Goal: Ask a question

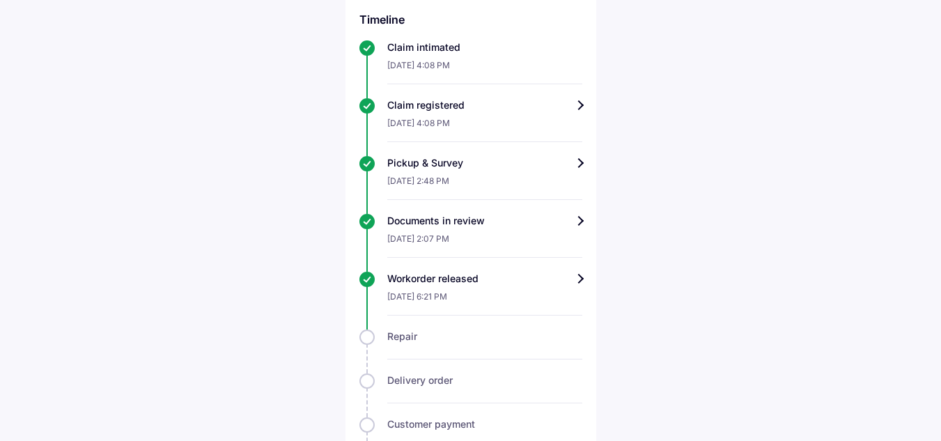
scroll to position [409, 0]
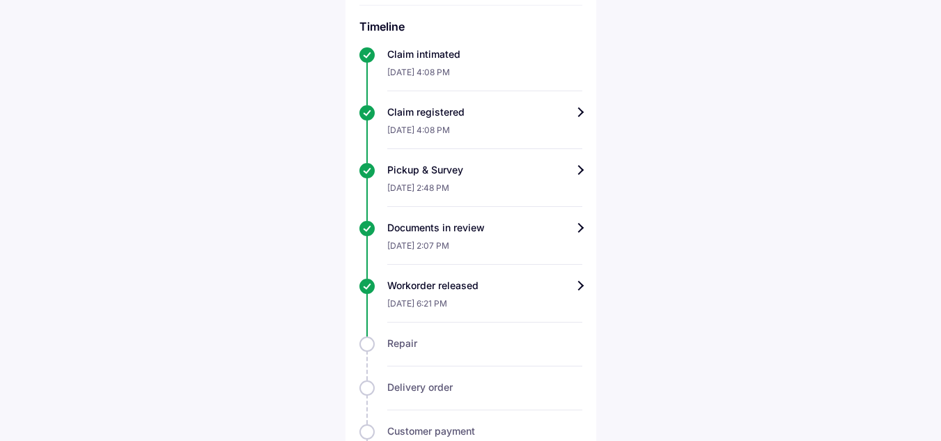
click at [579, 119] on div "Claim registered" at bounding box center [484, 112] width 195 height 14
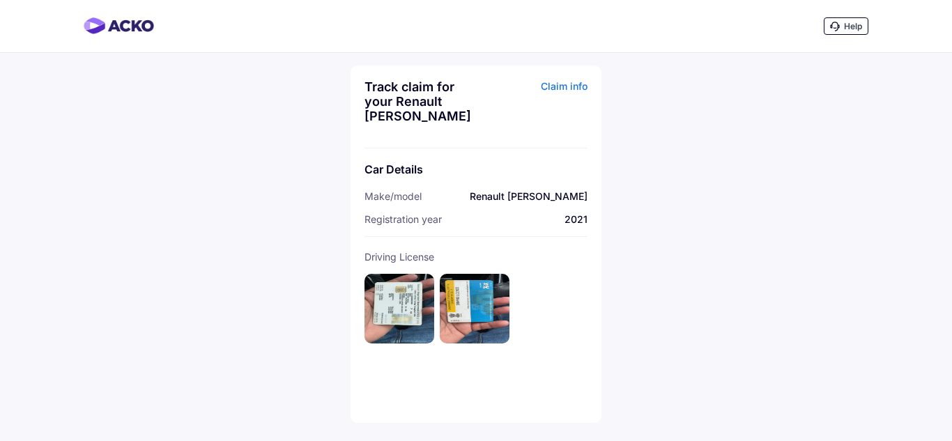
click at [552, 79] on div "Claim info" at bounding box center [533, 106] width 108 height 54
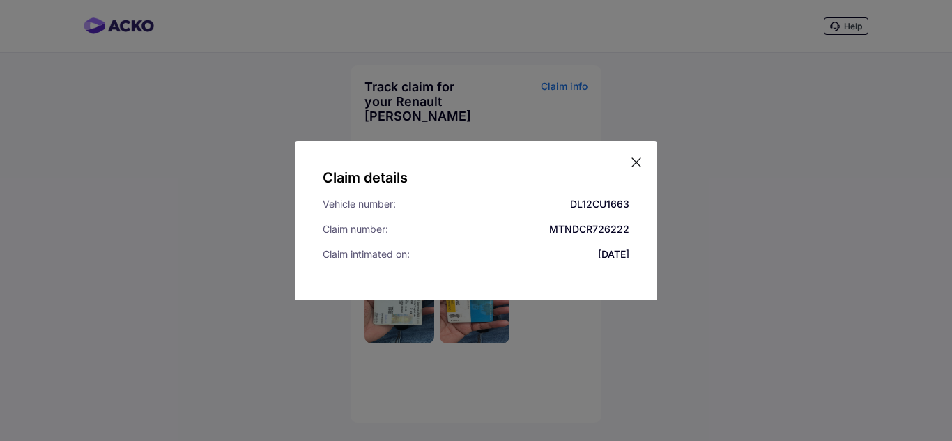
click at [640, 164] on icon at bounding box center [636, 162] width 14 height 14
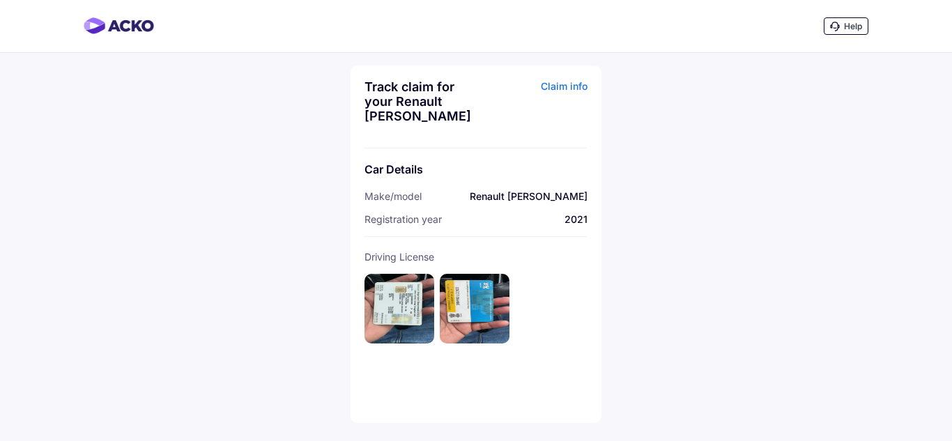
click at [845, 33] on div "Help" at bounding box center [845, 25] width 45 height 17
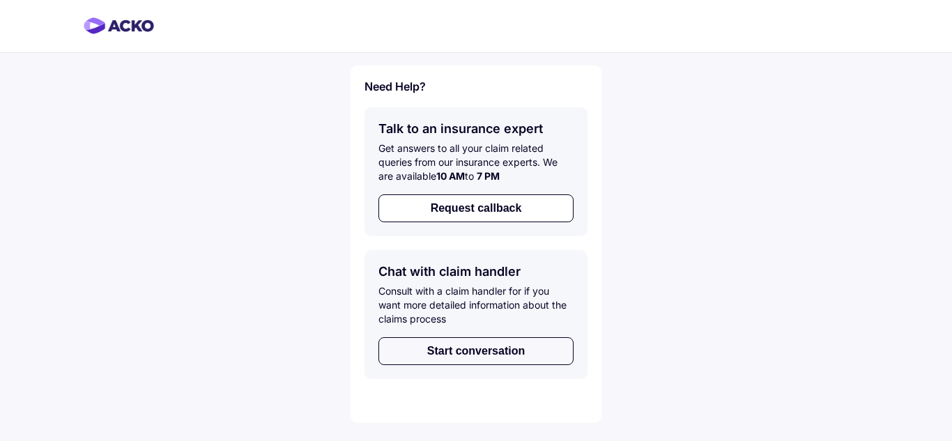
click at [488, 353] on button "Start conversation" at bounding box center [475, 351] width 195 height 28
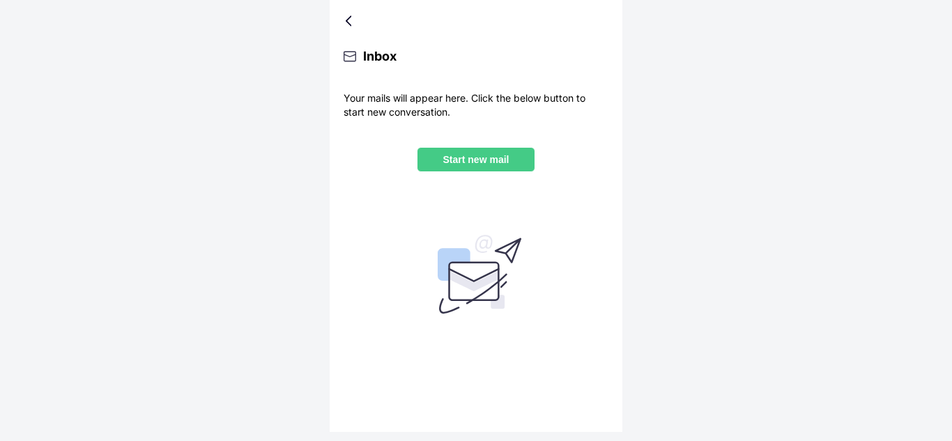
click at [494, 170] on button "Start new mail" at bounding box center [476, 159] width 118 height 25
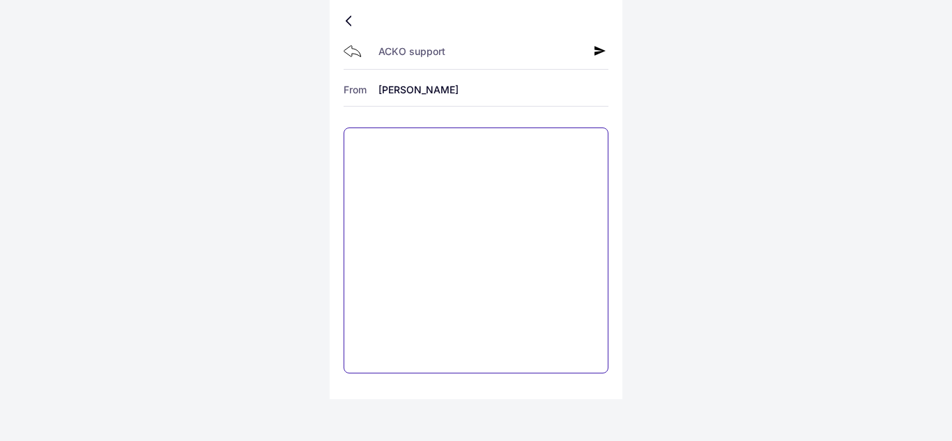
click at [430, 166] on textarea at bounding box center [475, 250] width 265 height 246
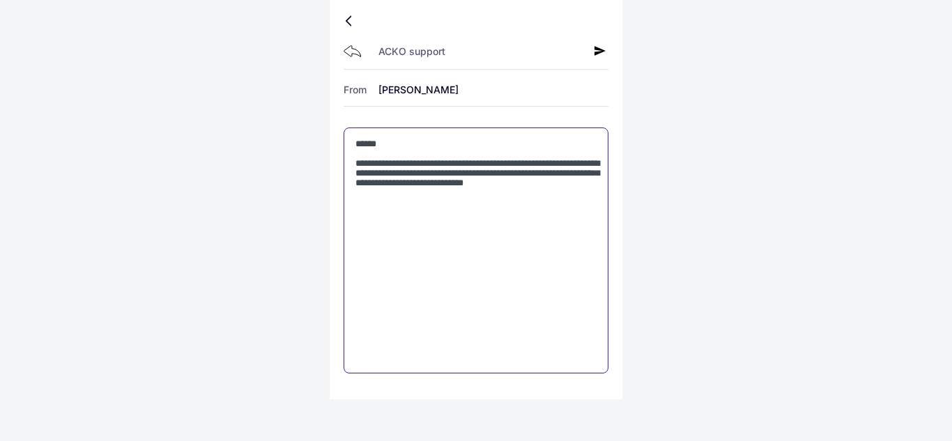
click at [483, 203] on textarea "**********" at bounding box center [475, 250] width 265 height 246
type textarea "**********"
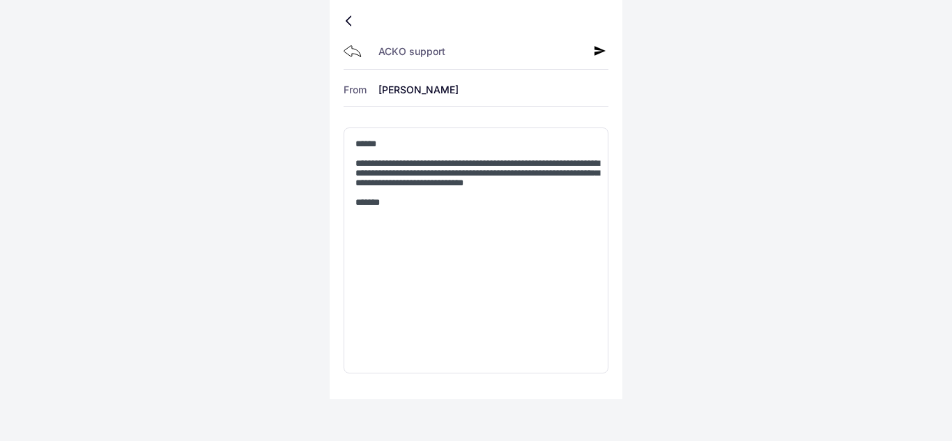
click at [596, 51] on icon at bounding box center [599, 50] width 11 height 11
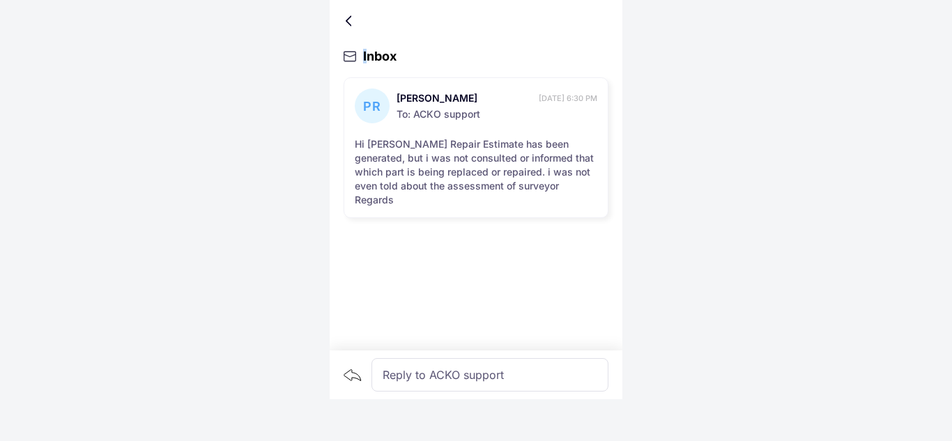
drag, startPoint x: 367, startPoint y: 57, endPoint x: 346, endPoint y: 18, distance: 44.6
click at [346, 18] on div "Inbox PR PREM KUMAR 15th Sep, 6:30 PM To: ACKO support Hi Sir Repair Estimate h…" at bounding box center [475, 199] width 293 height 399
click at [346, 18] on div at bounding box center [475, 21] width 265 height 14
click at [353, 23] on div at bounding box center [351, 20] width 8 height 7
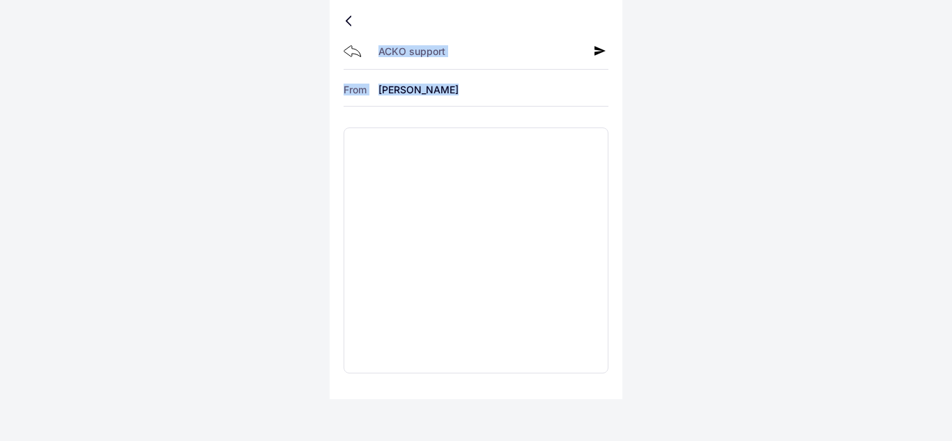
drag, startPoint x: 938, startPoint y: 292, endPoint x: 352, endPoint y: 21, distance: 646.1
click at [352, 21] on div "ACKO support From PREM KUMAR" at bounding box center [476, 220] width 952 height 441
click at [352, 21] on div at bounding box center [351, 20] width 8 height 7
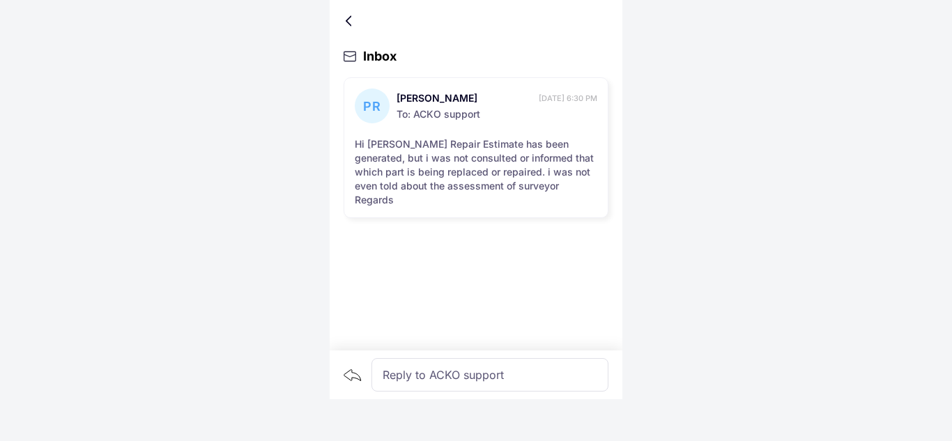
click at [343, 17] on div at bounding box center [475, 21] width 265 height 14
click at [349, 19] on div at bounding box center [351, 20] width 8 height 7
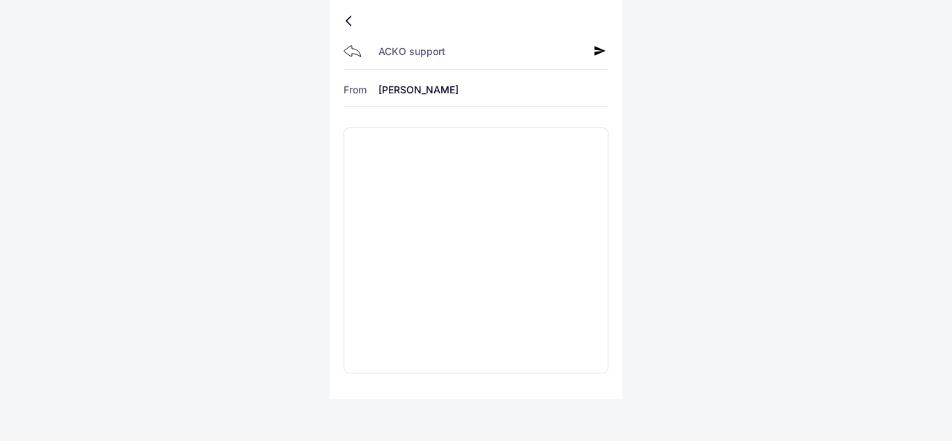
click at [349, 19] on div at bounding box center [351, 20] width 8 height 7
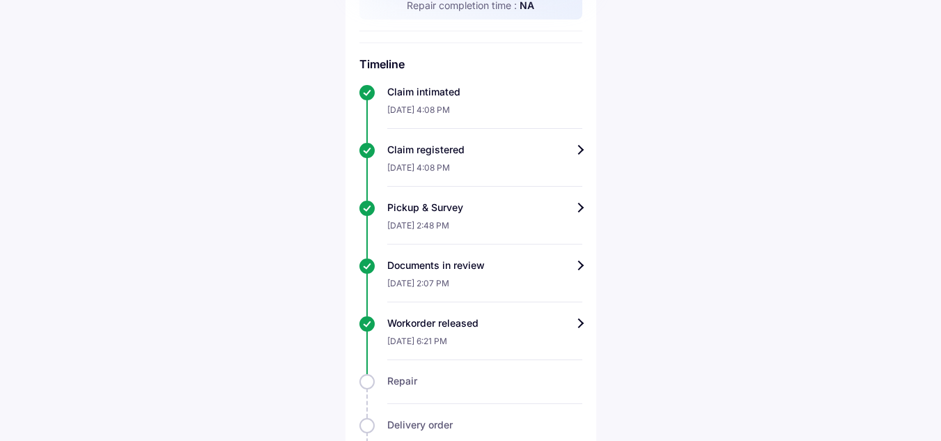
scroll to position [398, 0]
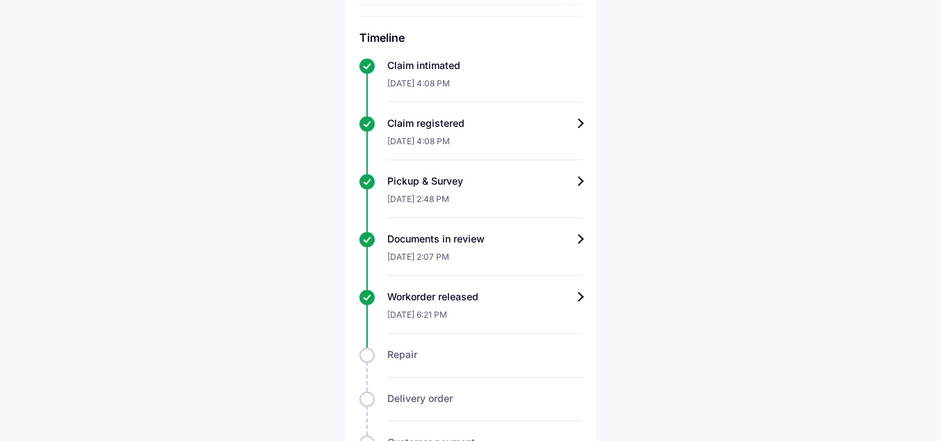
click at [580, 304] on div "Workorder released" at bounding box center [484, 297] width 195 height 14
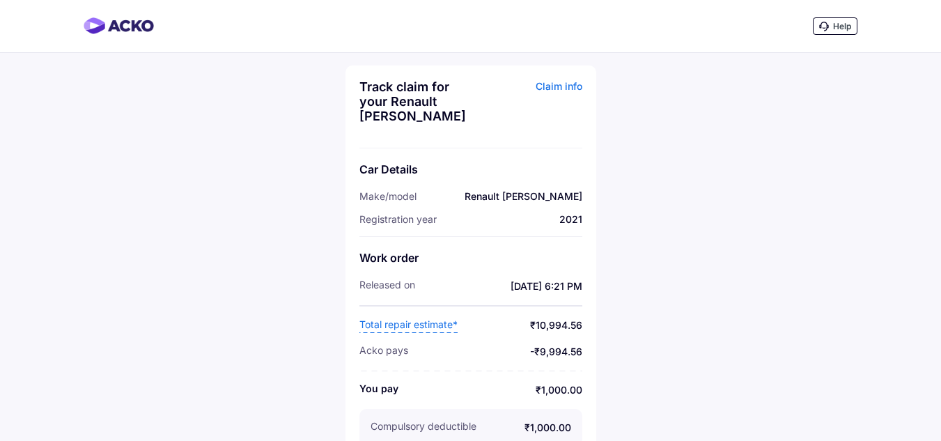
scroll to position [20, 0]
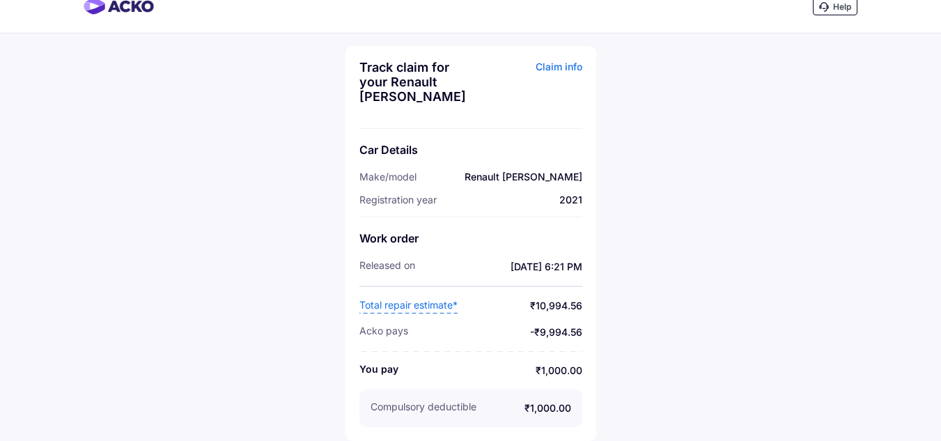
click at [406, 306] on span "Total repair estimate*" at bounding box center [408, 305] width 98 height 15
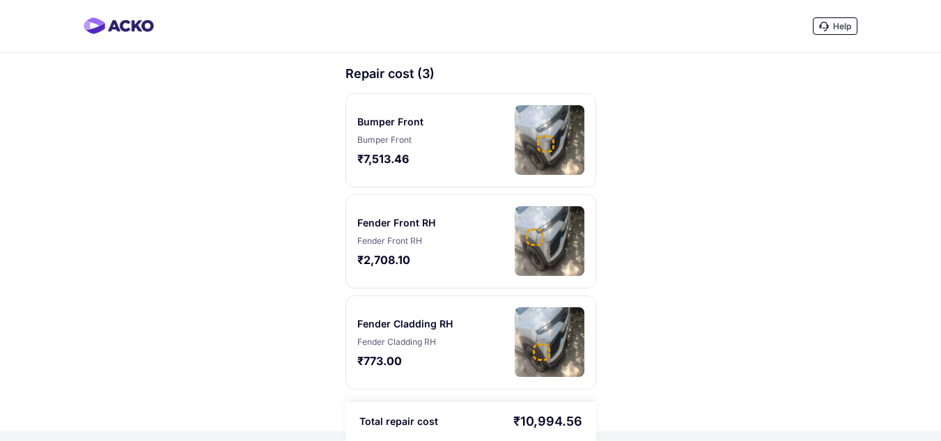
scroll to position [1, 0]
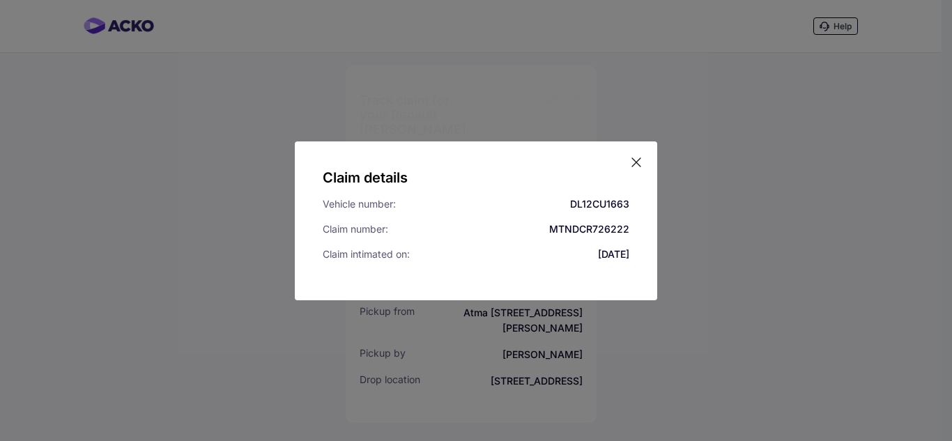
scroll to position [19, 0]
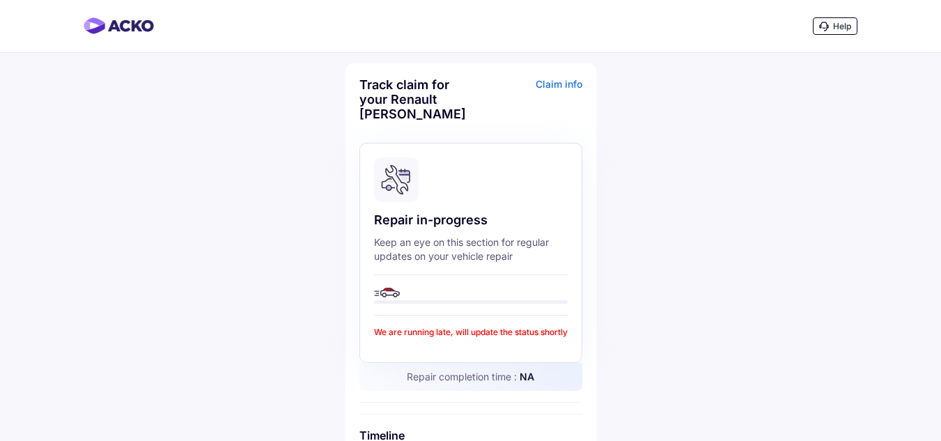
click at [833, 26] on span "Help" at bounding box center [842, 26] width 18 height 10
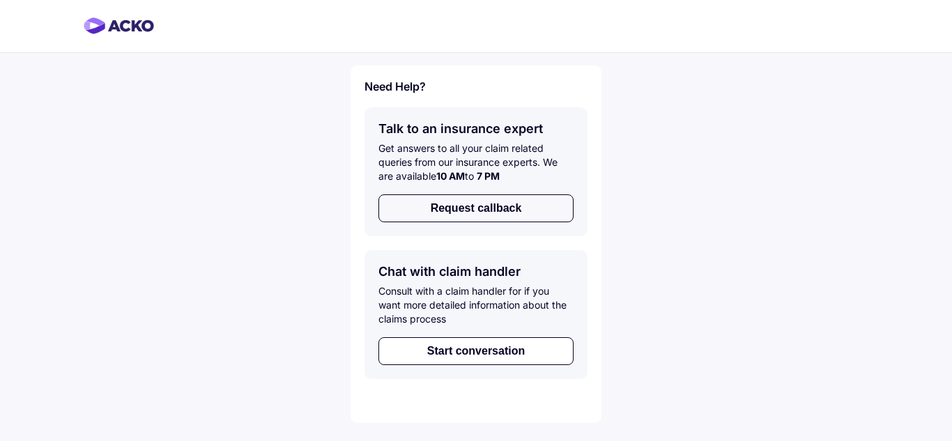
click at [465, 208] on button "Request callback" at bounding box center [475, 208] width 195 height 28
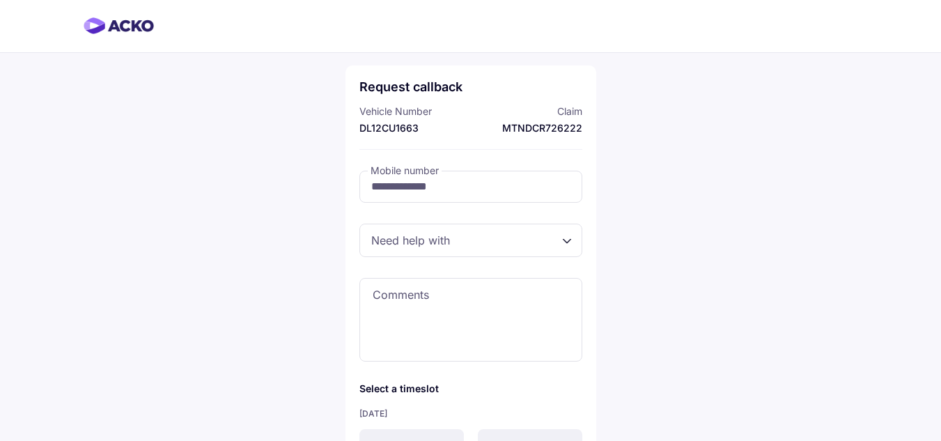
click at [474, 250] on div at bounding box center [470, 240] width 223 height 33
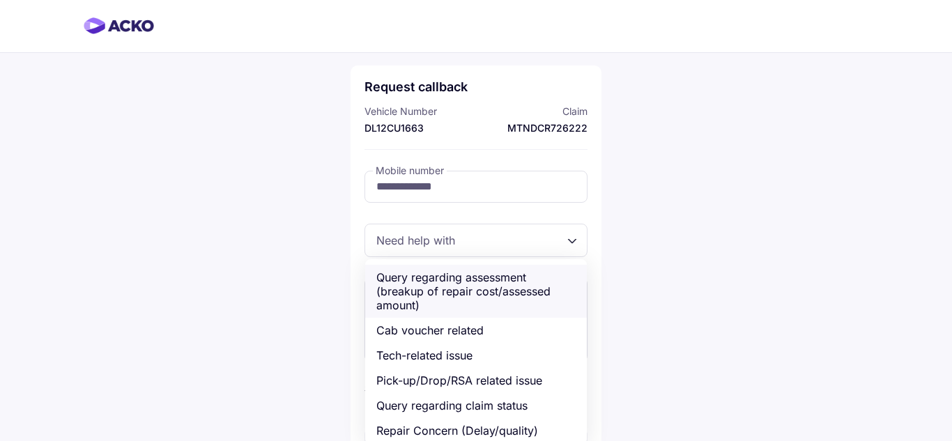
click at [532, 284] on div "Query regarding assessment (breakup of repair cost/assessed amount)" at bounding box center [476, 291] width 222 height 53
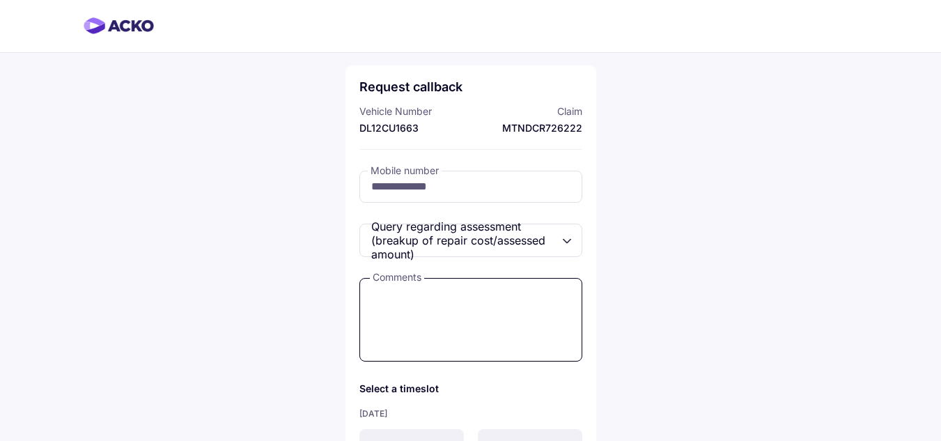
click at [529, 298] on textarea at bounding box center [470, 320] width 223 height 84
type textarea "**********"
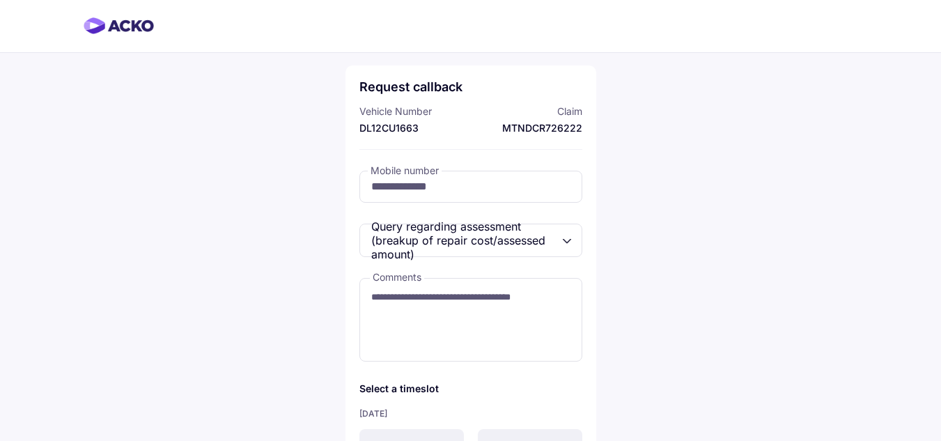
click at [731, 280] on div "**********" at bounding box center [470, 303] width 941 height 607
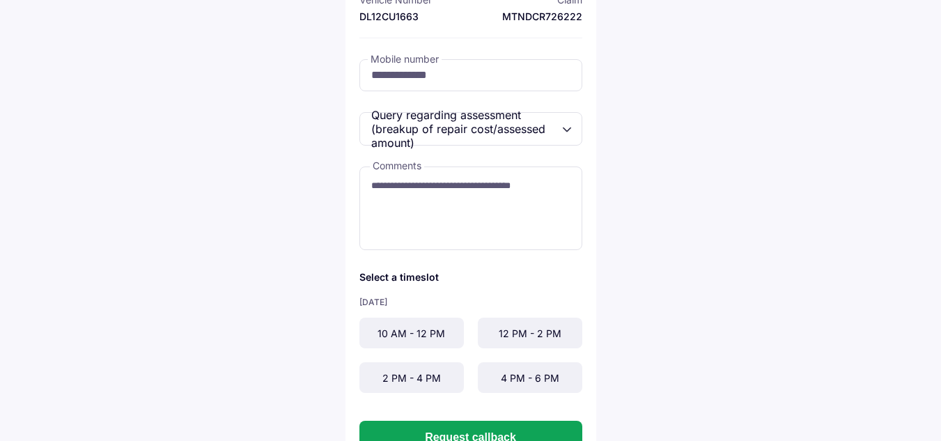
scroll to position [118, 0]
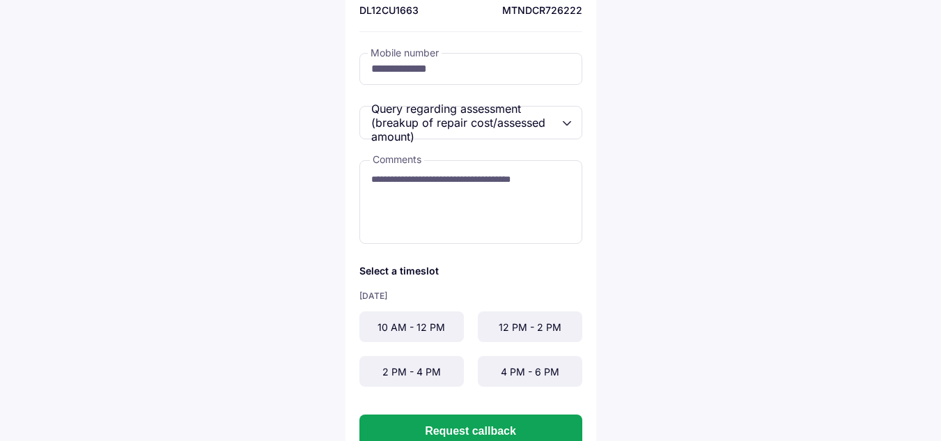
click at [522, 335] on div "12 PM - 2 PM" at bounding box center [530, 326] width 104 height 31
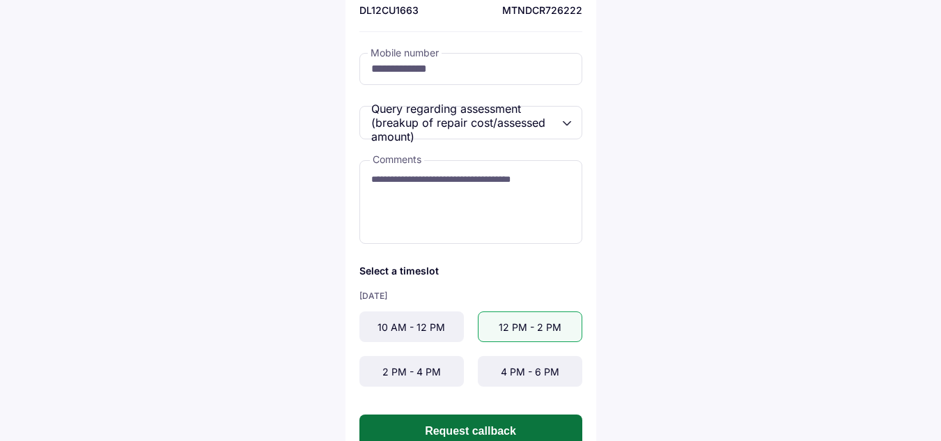
click at [511, 428] on button "Request callback" at bounding box center [470, 430] width 223 height 33
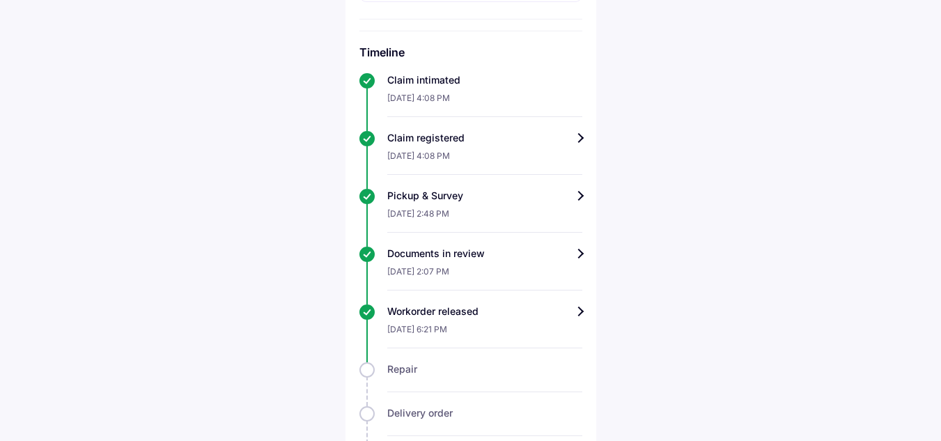
scroll to position [474, 0]
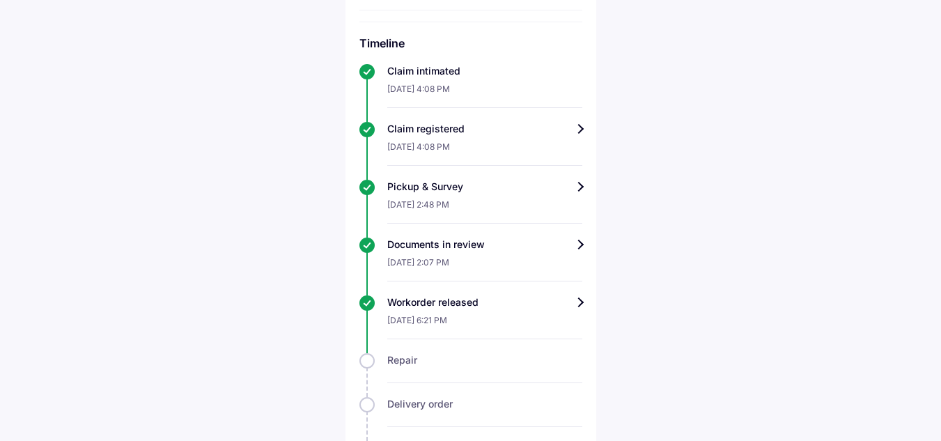
click at [582, 306] on div "Workorder released" at bounding box center [484, 302] width 195 height 14
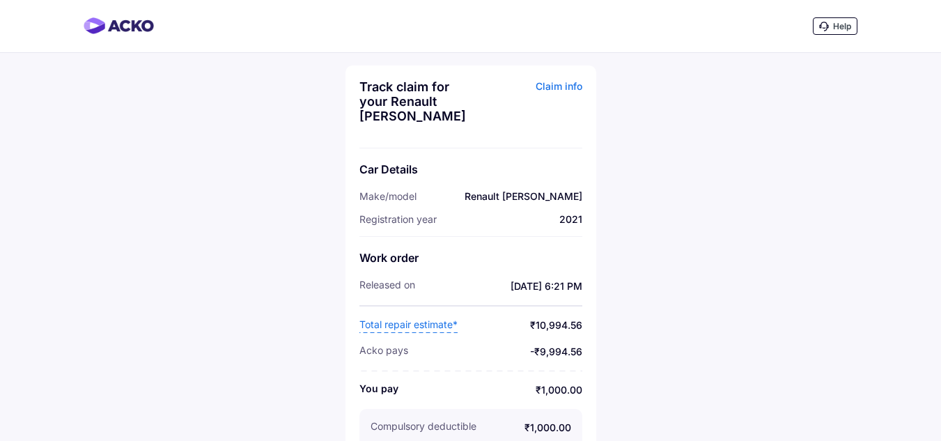
scroll to position [20, 0]
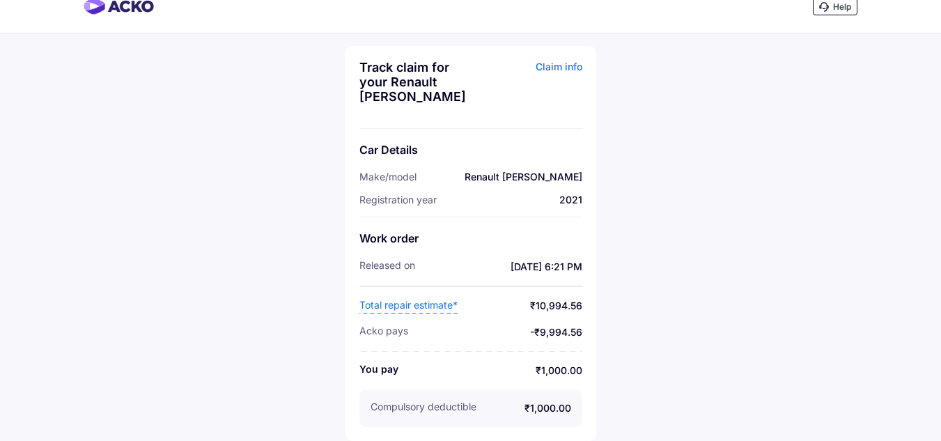
click at [445, 302] on span "Total repair estimate*" at bounding box center [408, 305] width 98 height 15
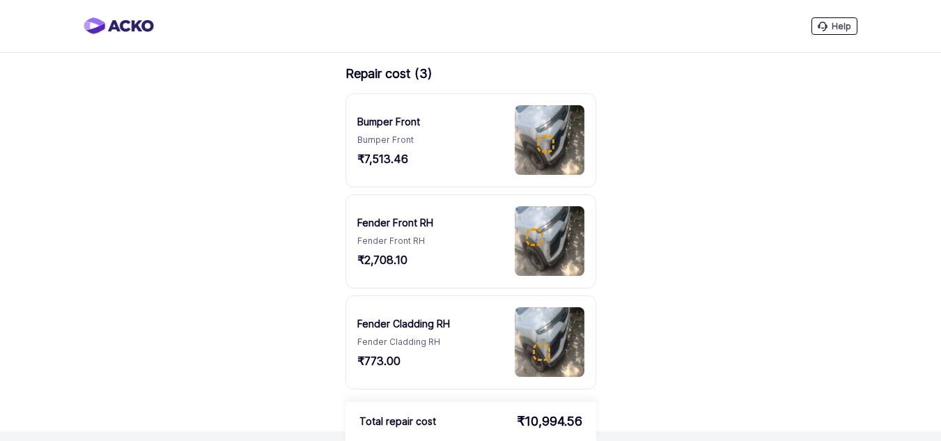
scroll to position [1, 0]
click at [520, 147] on img at bounding box center [550, 140] width 70 height 70
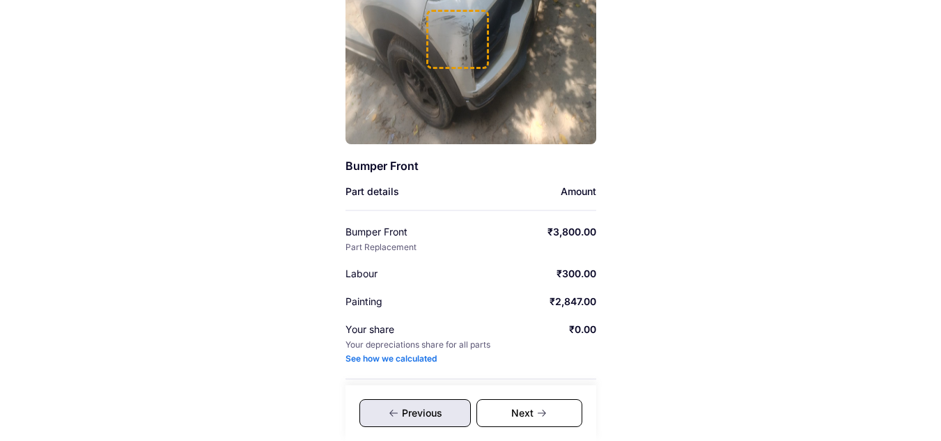
scroll to position [225, 0]
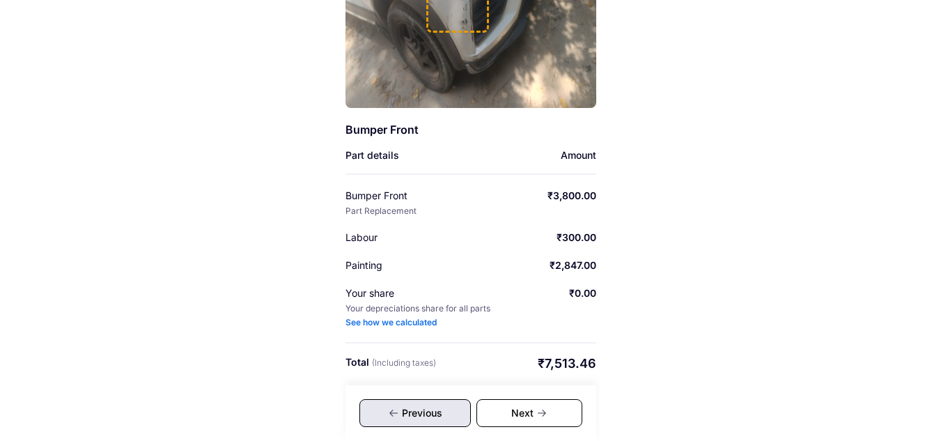
click at [544, 416] on icon at bounding box center [541, 412] width 11 height 11
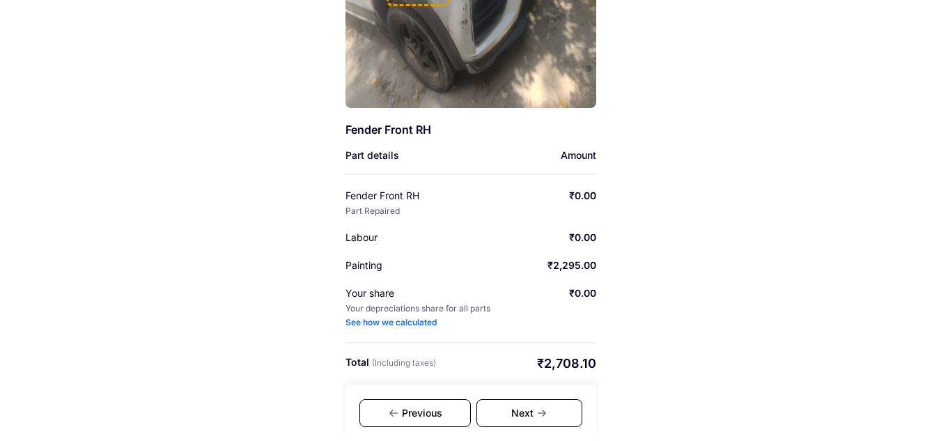
click at [770, 215] on div "Help Damage details 2/3 Fender Front RH Part details Amount Fender Front RH Par…" at bounding box center [470, 108] width 941 height 666
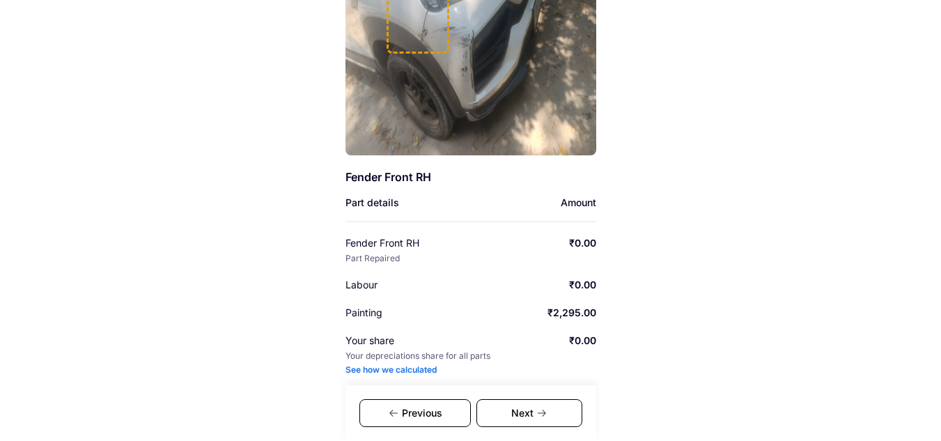
scroll to position [225, 0]
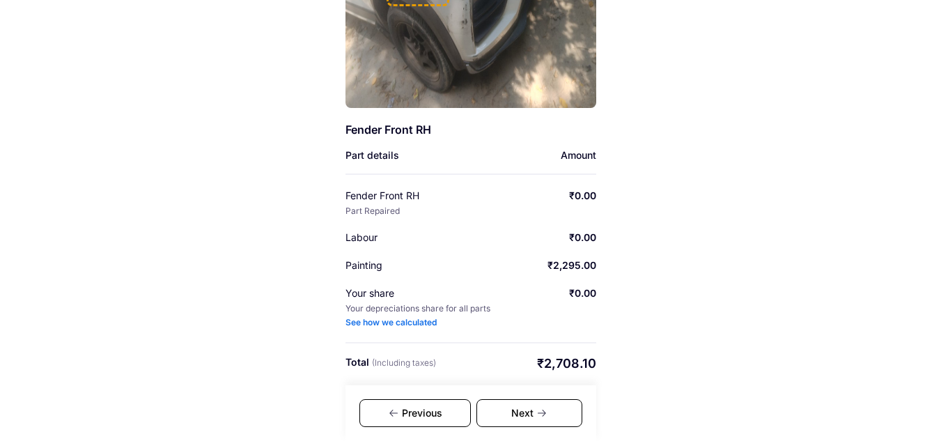
click at [534, 412] on div "Next" at bounding box center [529, 413] width 106 height 28
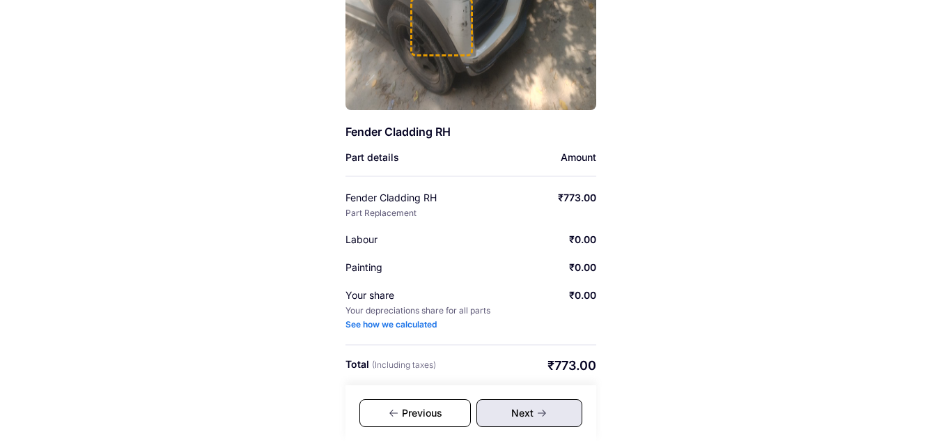
scroll to position [225, 0]
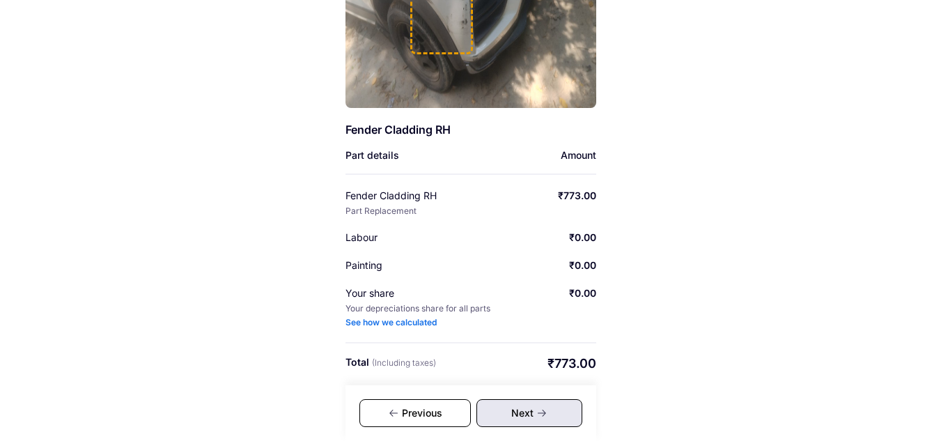
click at [534, 412] on div "Next" at bounding box center [529, 413] width 106 height 28
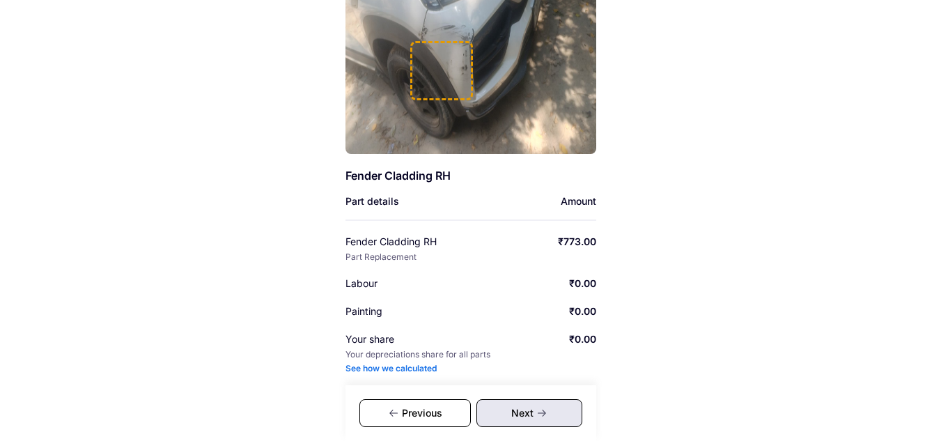
scroll to position [223, 0]
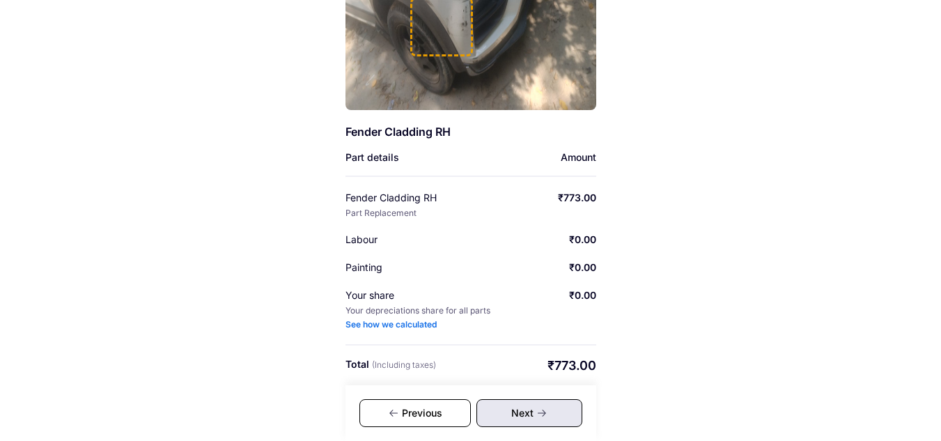
click at [534, 412] on div "Next" at bounding box center [529, 413] width 106 height 28
